Goal: Task Accomplishment & Management: Manage account settings

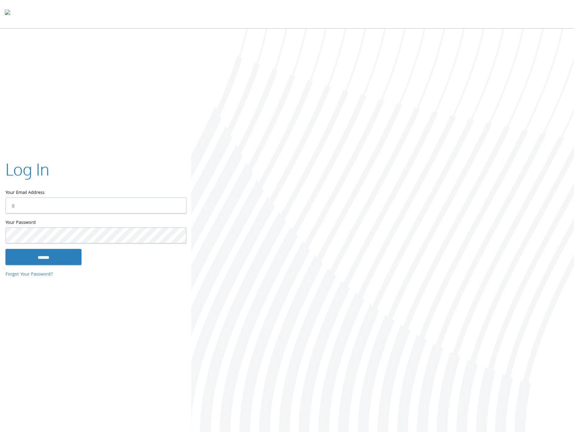
click at [97, 200] on input "Your Email Address" at bounding box center [95, 205] width 181 height 16
type input "**********"
click at [42, 256] on input "******" at bounding box center [43, 257] width 76 height 16
